Goal: Communication & Community: Answer question/provide support

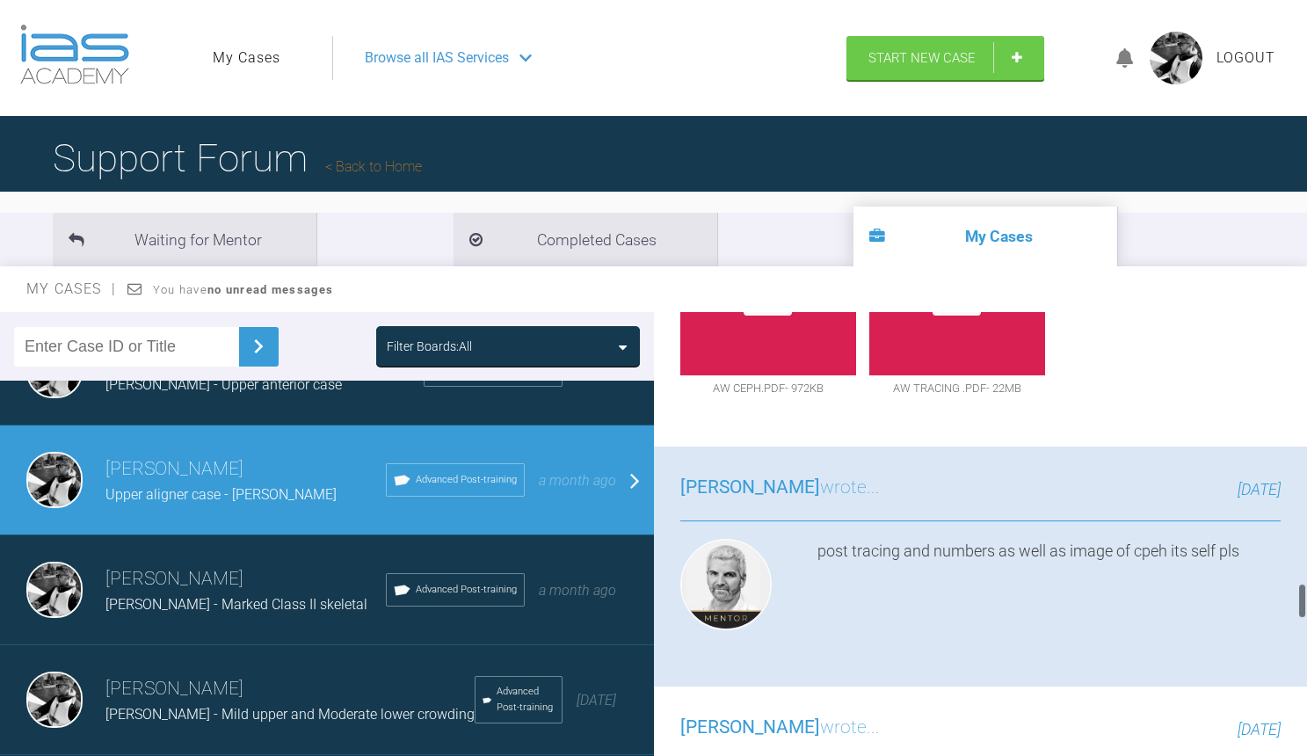
scroll to position [3265, 0]
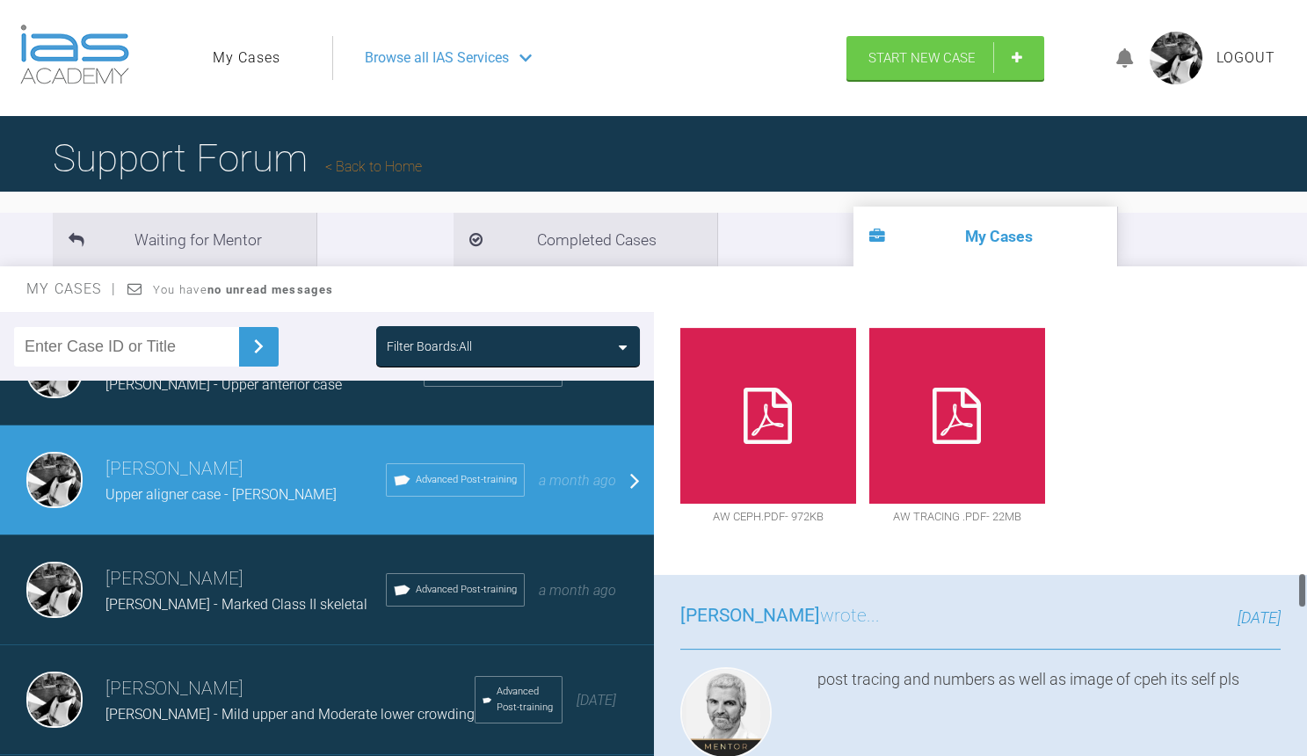
click at [754, 353] on div at bounding box center [768, 416] width 176 height 176
click at [954, 389] on icon at bounding box center [956, 415] width 48 height 56
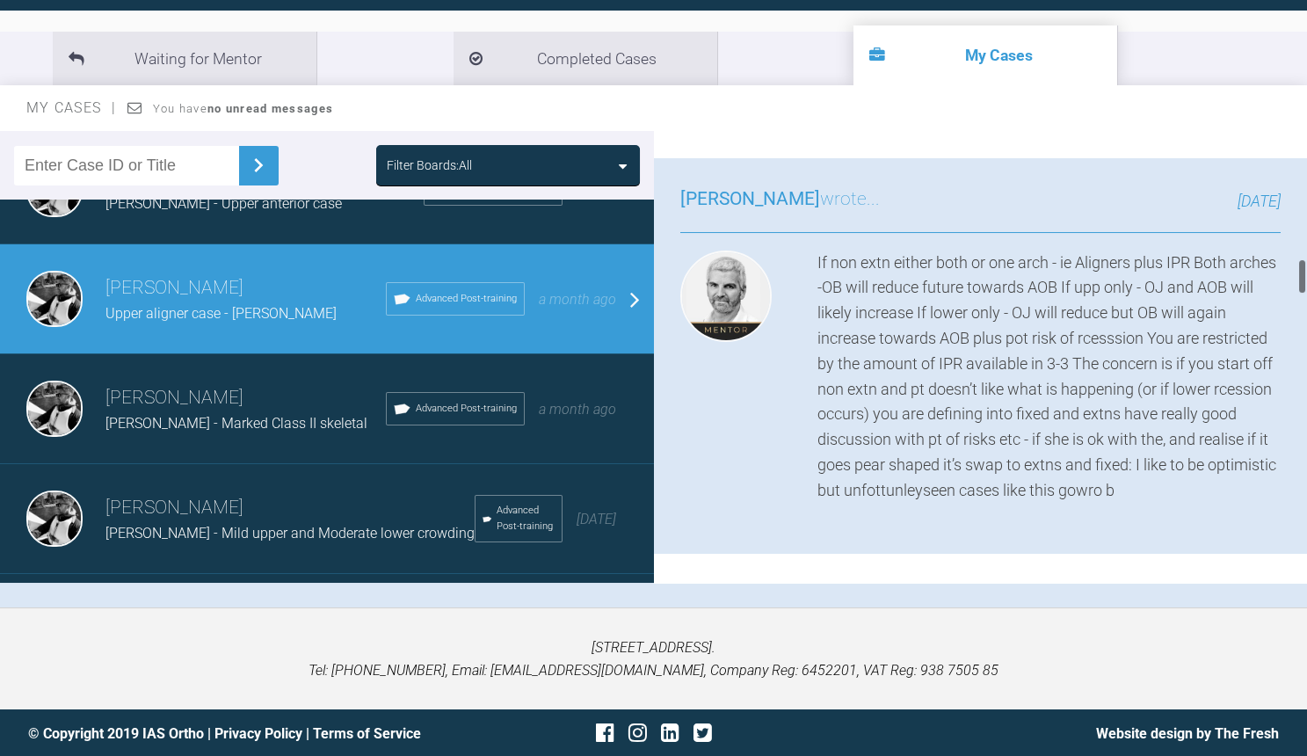
scroll to position [1605, 0]
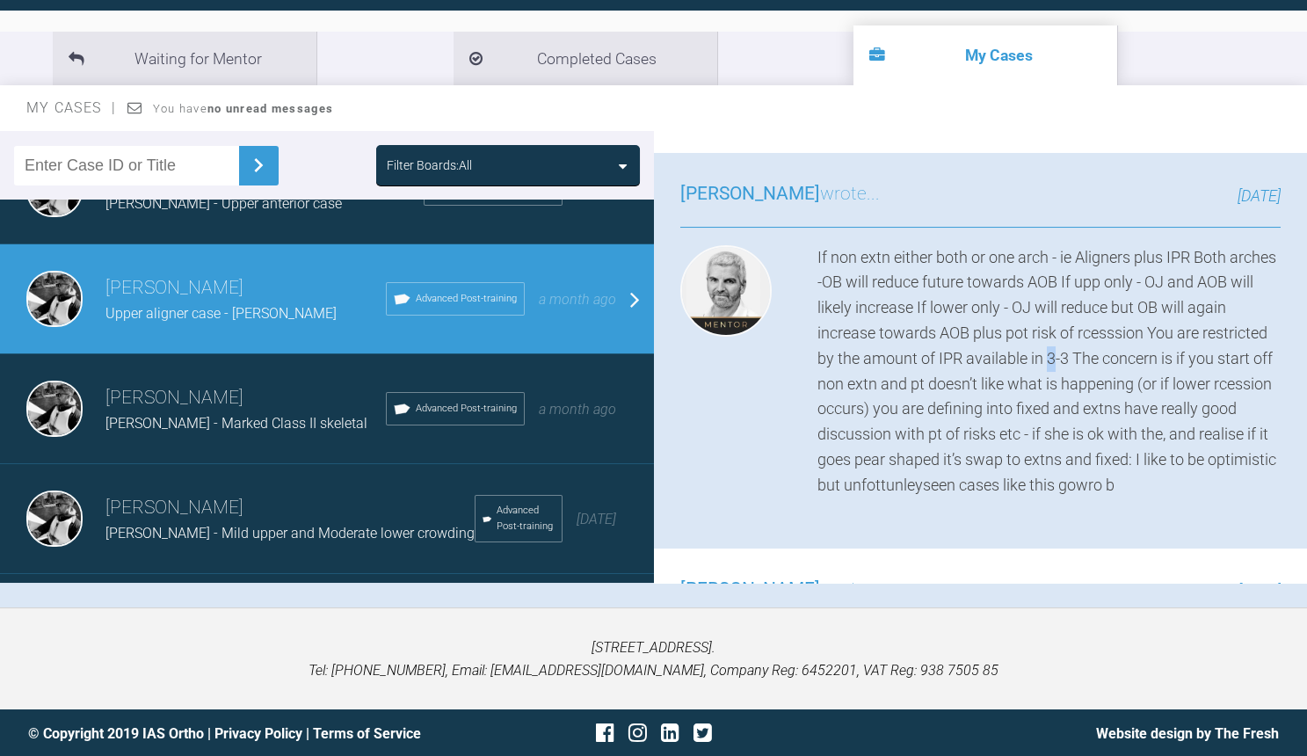
click at [1047, 341] on div "If non extn either both or one arch - ie Aligners plus IPR Both arches -OB will…" at bounding box center [1049, 371] width 464 height 253
drag, startPoint x: 857, startPoint y: 450, endPoint x: 941, endPoint y: 453, distance: 84.4
click at [941, 453] on div "If non extn either both or one arch - ie Aligners plus IPR Both arches -OB will…" at bounding box center [1049, 371] width 464 height 253
click at [1062, 445] on div "If non extn either both or one arch - ie Aligners plus IPR Both arches -OB will…" at bounding box center [1049, 371] width 464 height 253
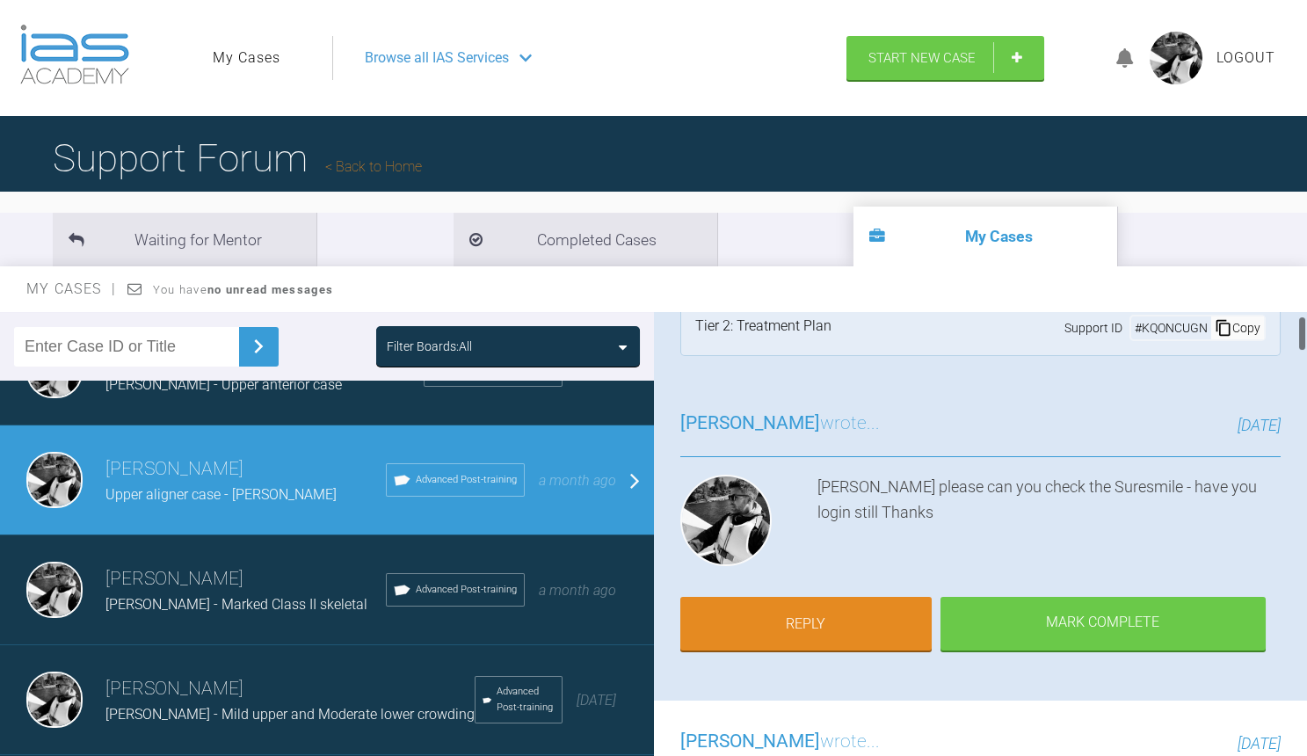
scroll to position [45, 0]
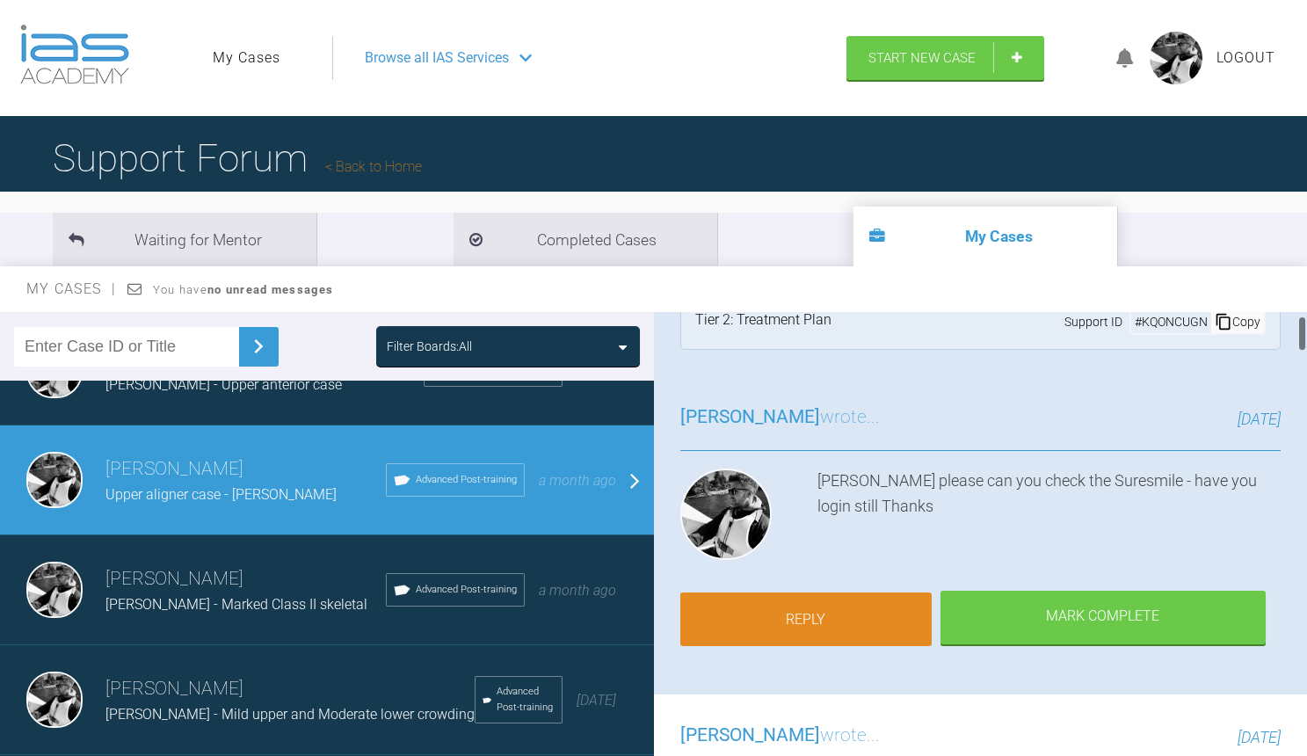
click at [859, 608] on link "Reply" at bounding box center [805, 619] width 251 height 54
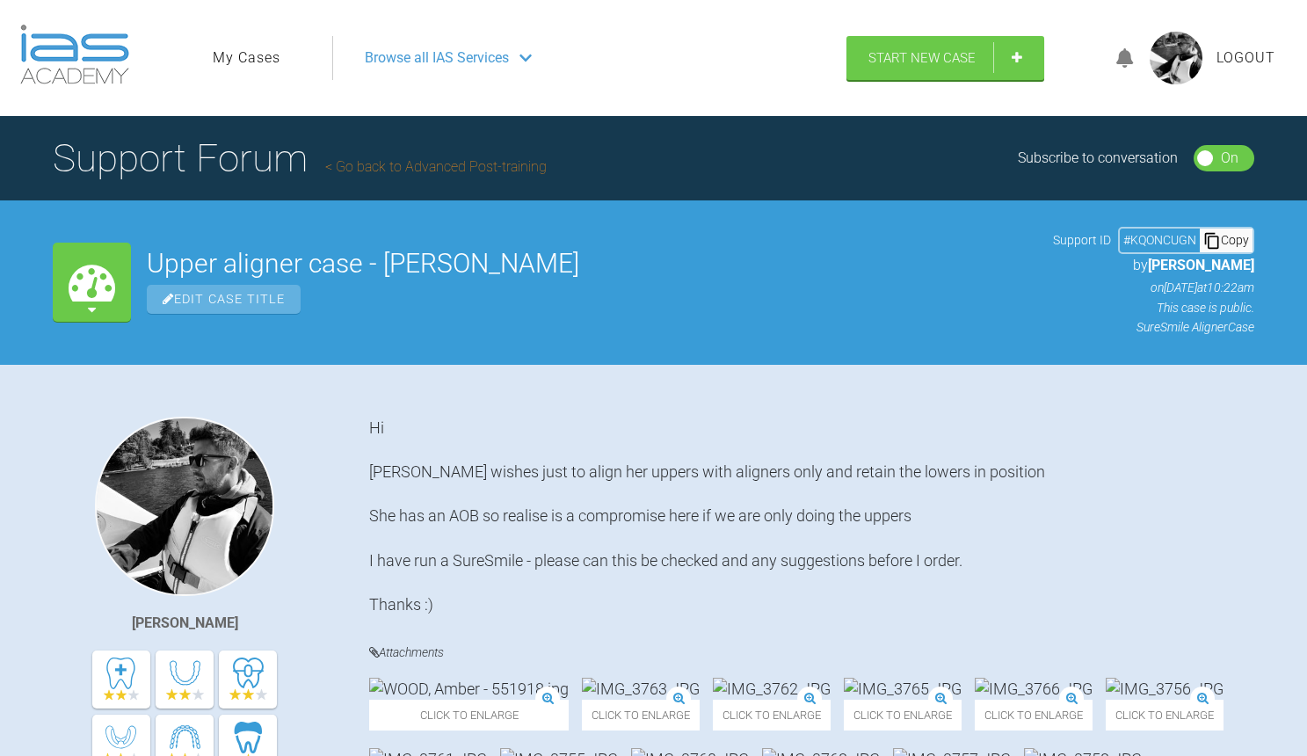
scroll to position [10250, 0]
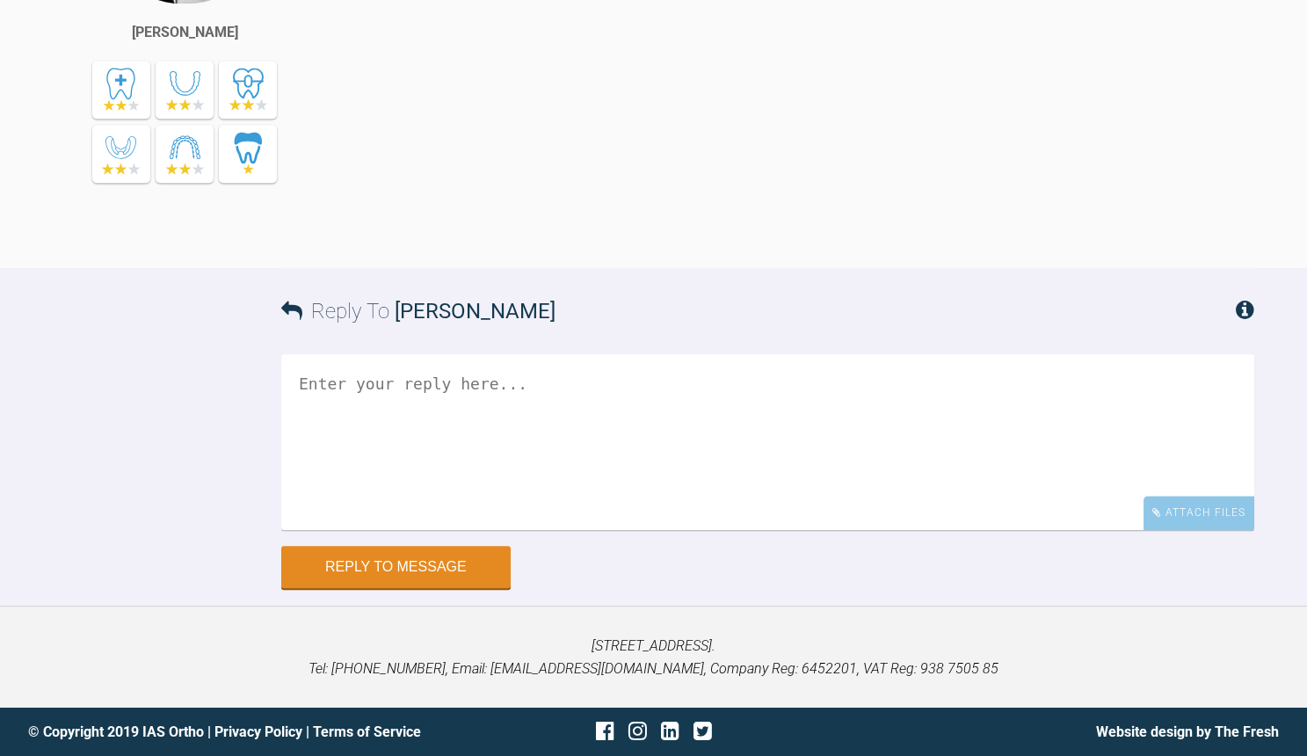
click at [794, 456] on textarea at bounding box center [767, 442] width 973 height 176
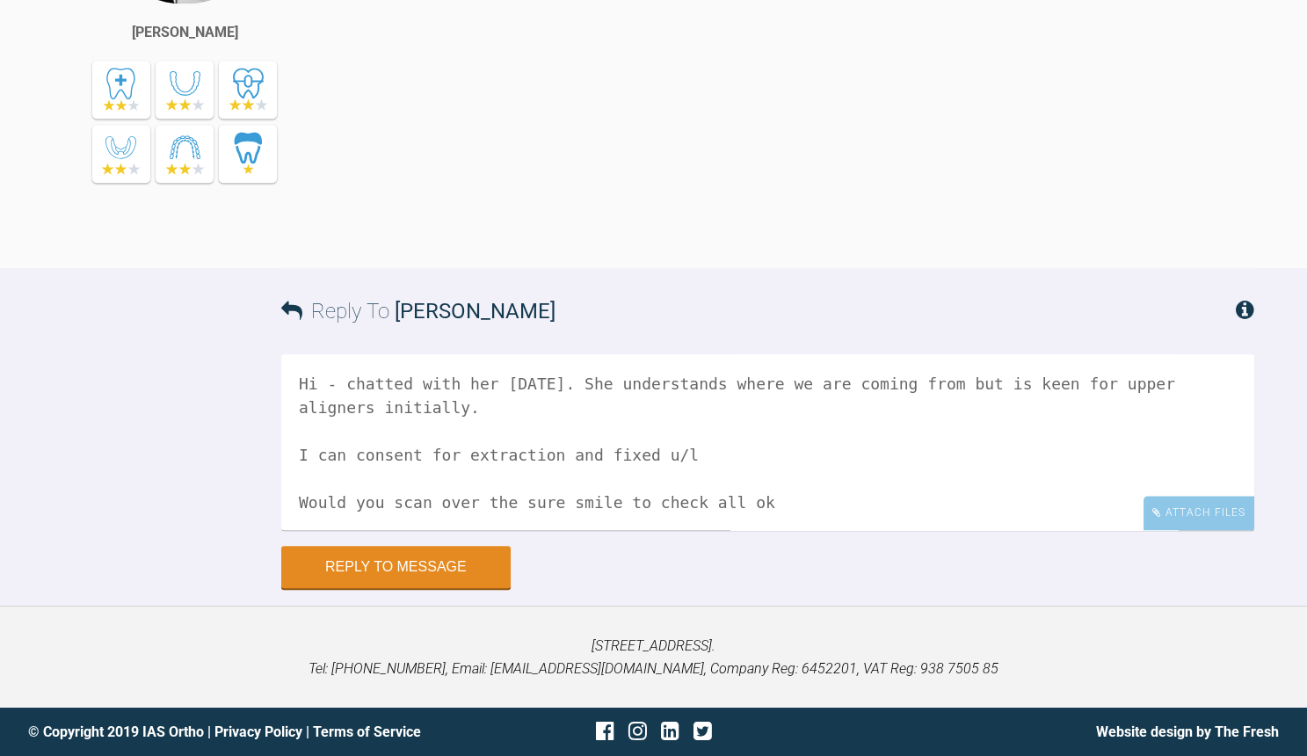
scroll to position [5, 0]
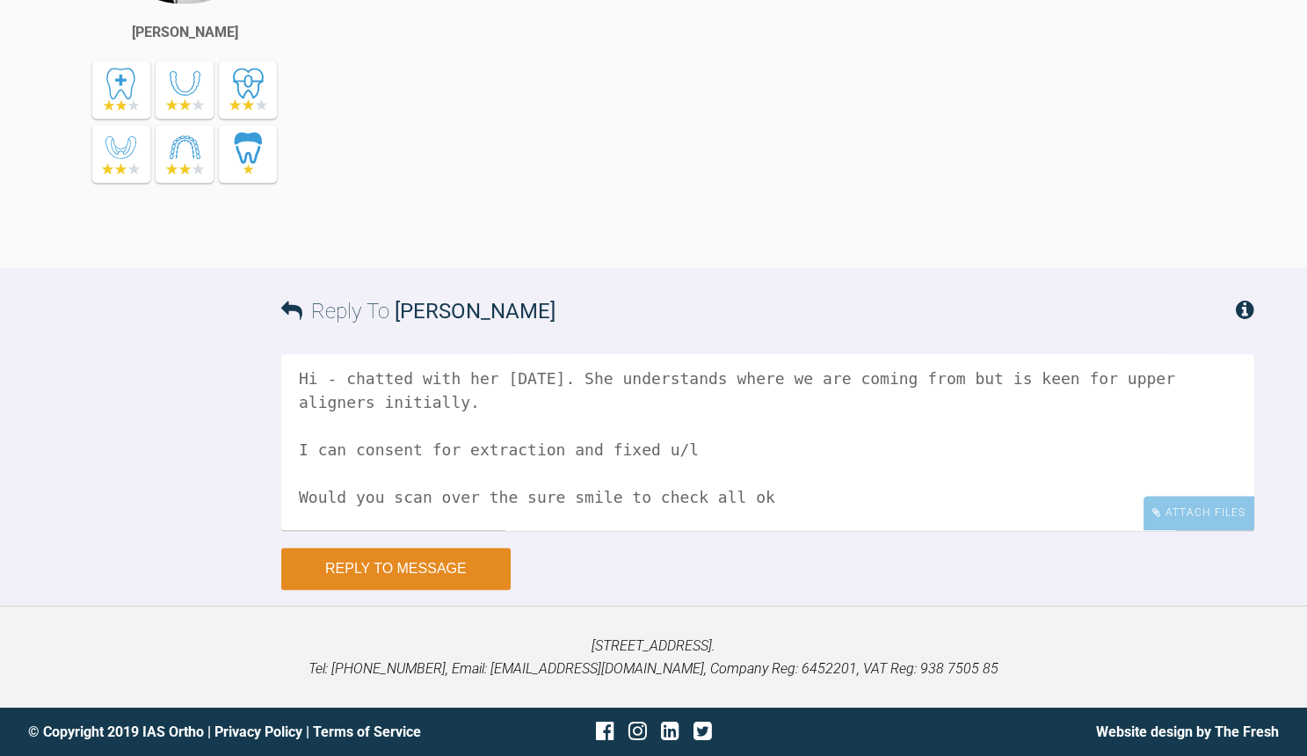
type textarea "Hi - chatted with her [DATE]. She understands where we are coming from but is k…"
click at [442, 547] on button "Reply to Message" at bounding box center [395, 568] width 229 height 42
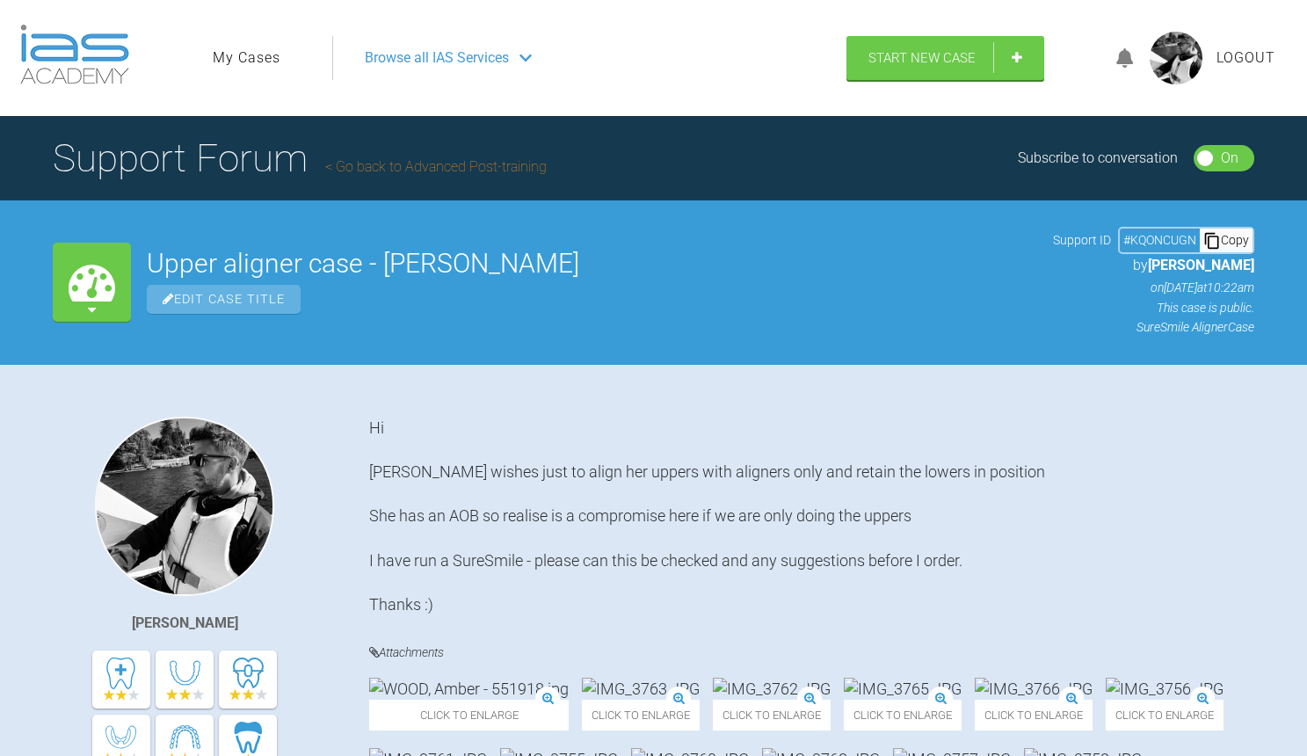
scroll to position [0, 0]
click at [240, 42] on ul "My Cases" at bounding box center [272, 58] width 119 height 44
click at [237, 73] on ul "My Cases" at bounding box center [272, 58] width 119 height 44
click at [245, 62] on link "My Cases" at bounding box center [247, 58] width 68 height 23
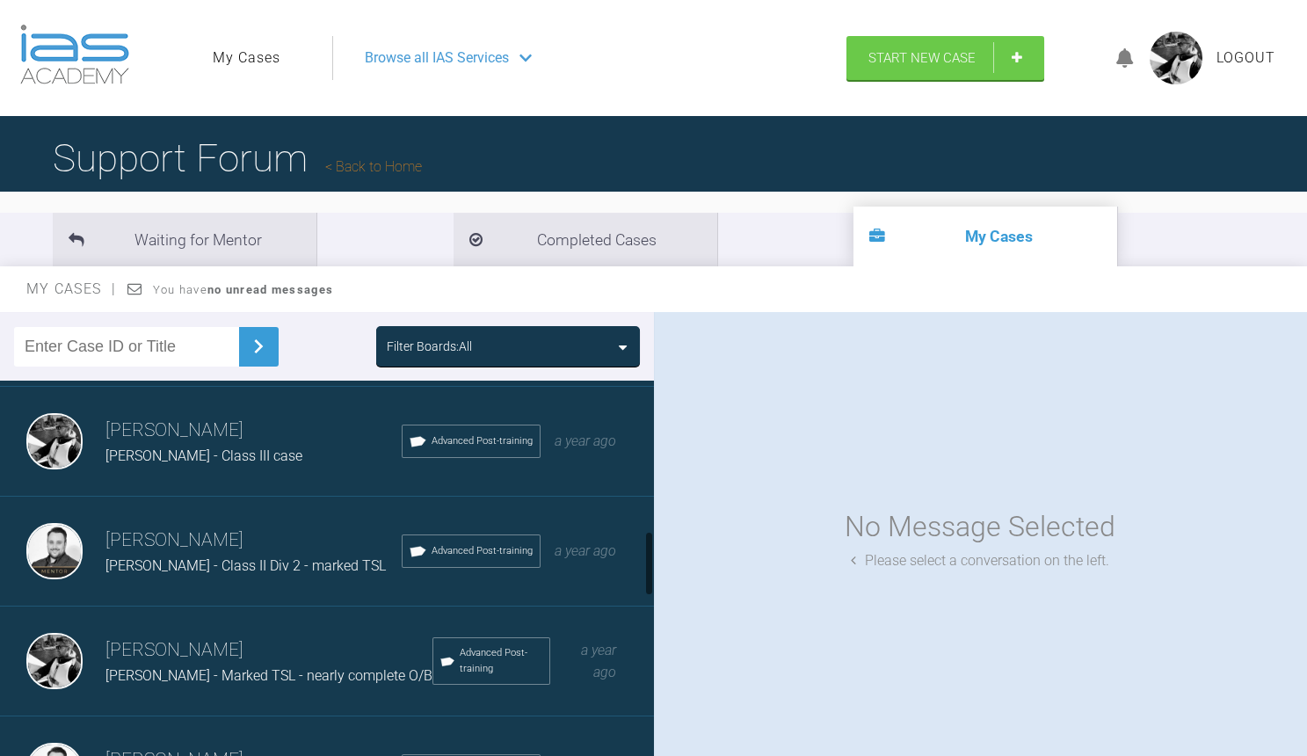
scroll to position [881, 0]
